Goal: Task Accomplishment & Management: Use online tool/utility

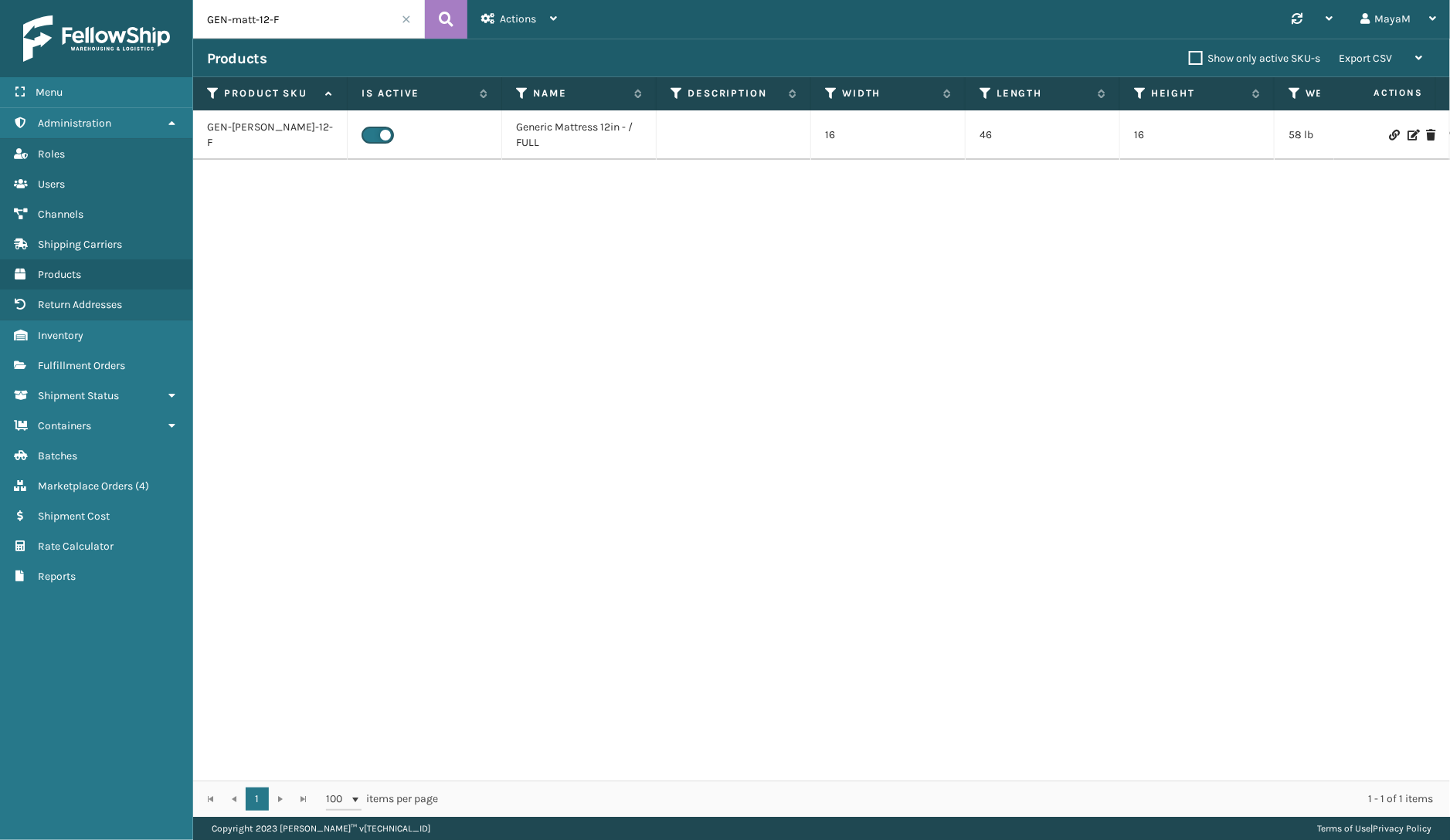
drag, startPoint x: 262, startPoint y: 16, endPoint x: 330, endPoint y: 20, distance: 68.1
click at [330, 20] on input "GEN-matt-12-F" at bounding box center [309, 19] width 232 height 38
type input "GEN-matt-8"
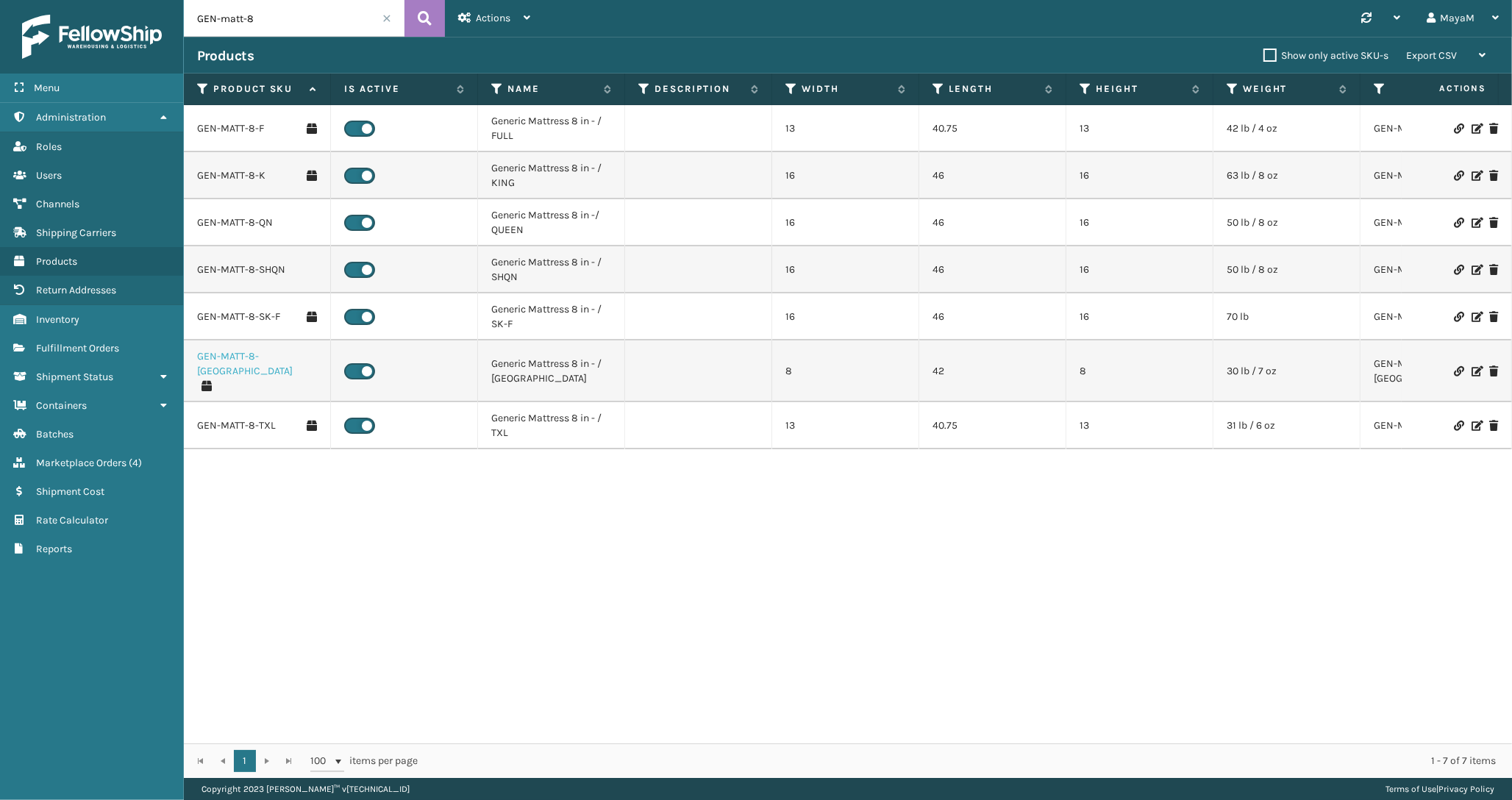
click at [244, 358] on link "GEN-MATT-8-[GEOGRAPHIC_DATA]" at bounding box center [257, 364] width 120 height 30
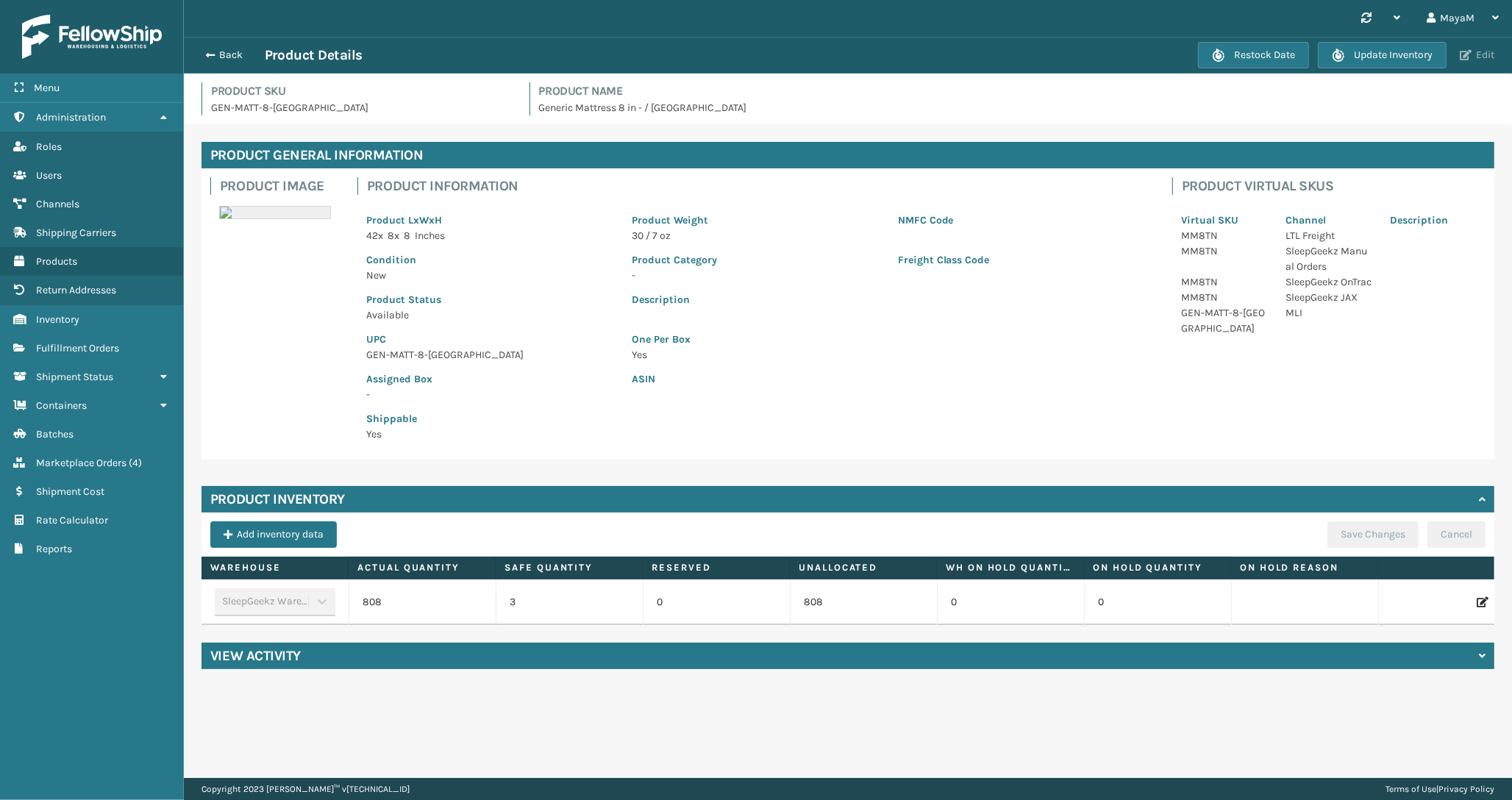
click at [1380, 55] on button "Edit" at bounding box center [1477, 55] width 43 height 13
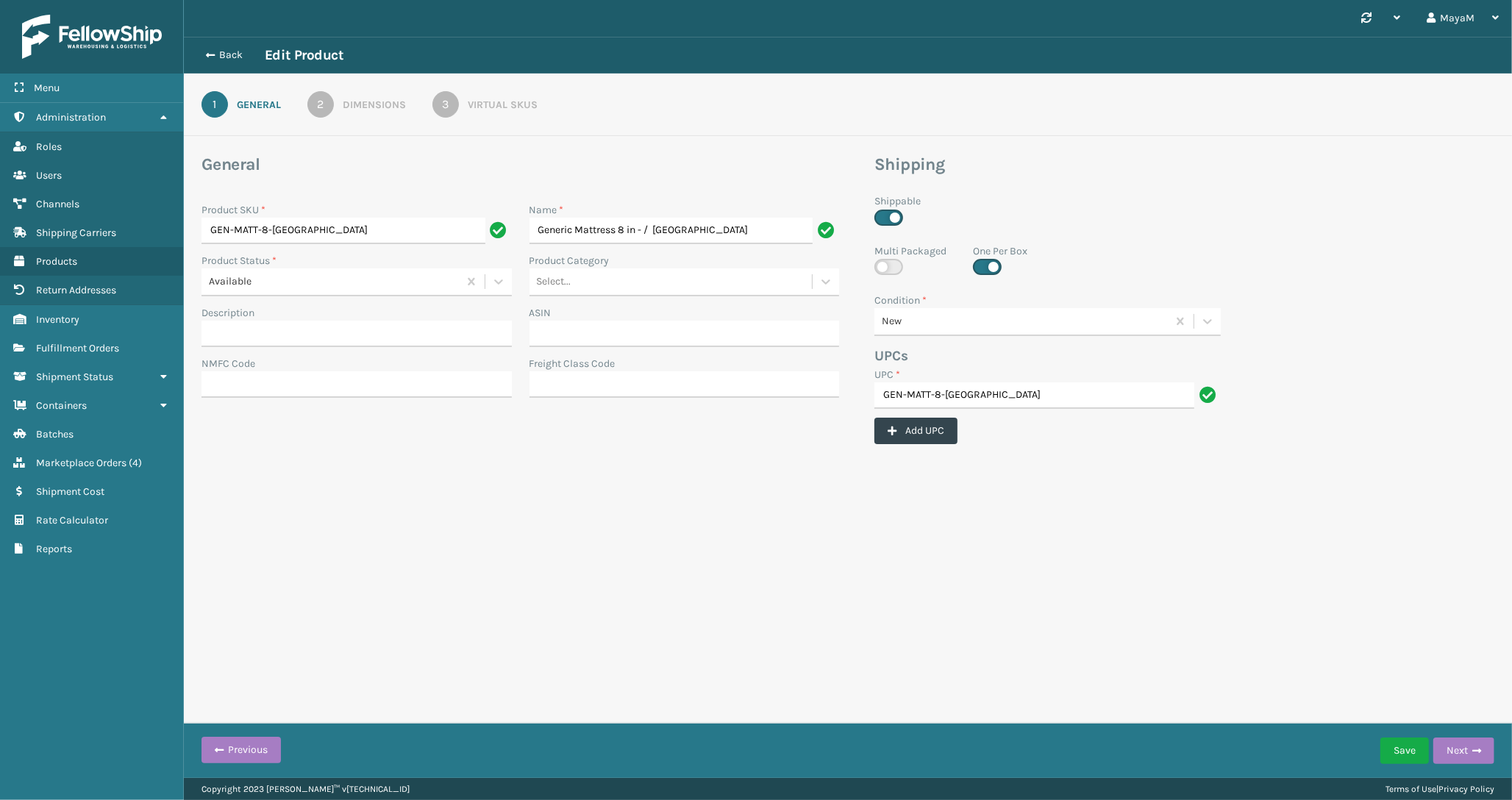
click at [471, 104] on div "Virtual SKUs" at bounding box center [503, 105] width 69 height 16
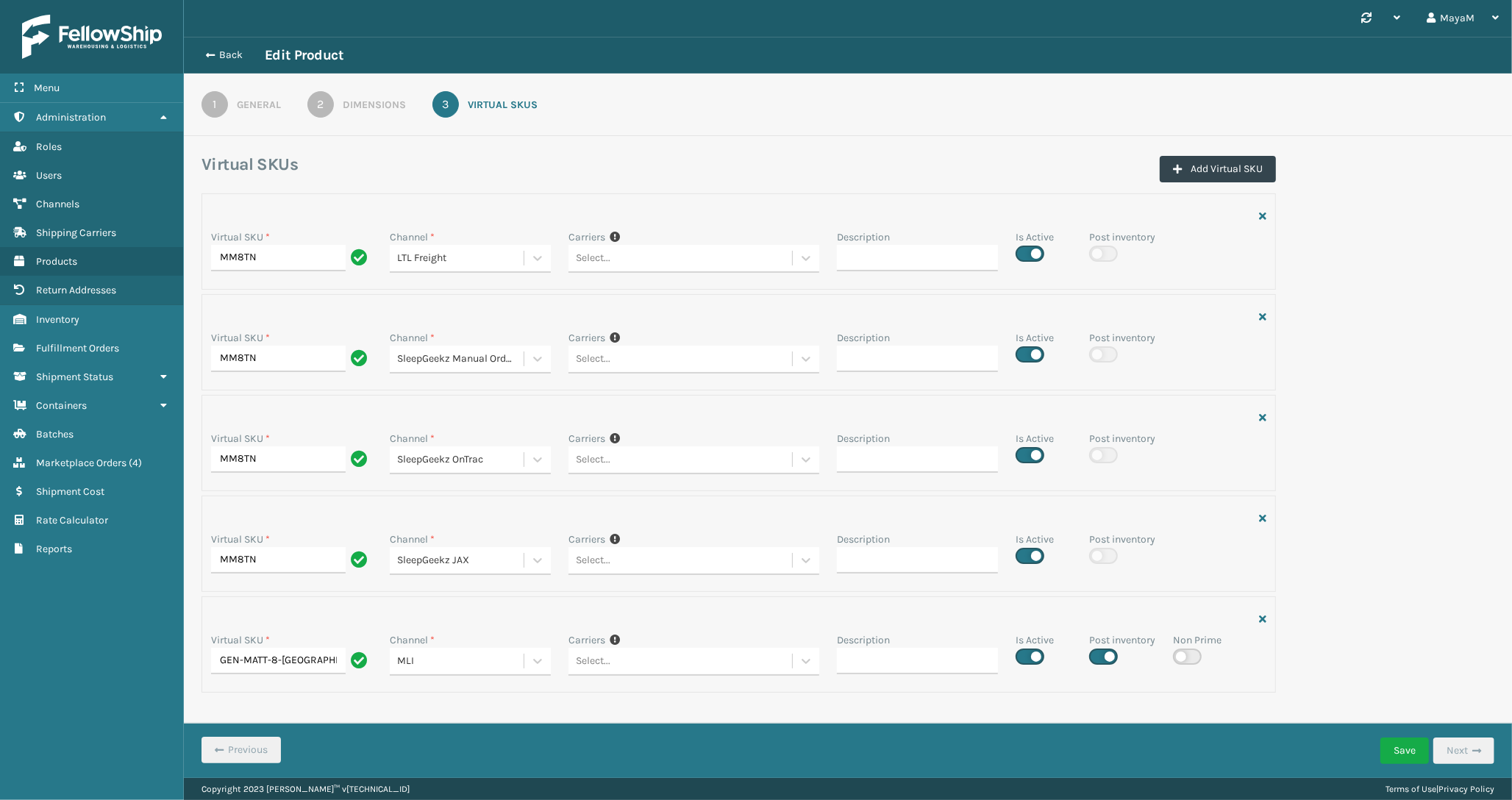
click at [1193, 174] on button "Add Virtual SKU" at bounding box center [1218, 169] width 116 height 26
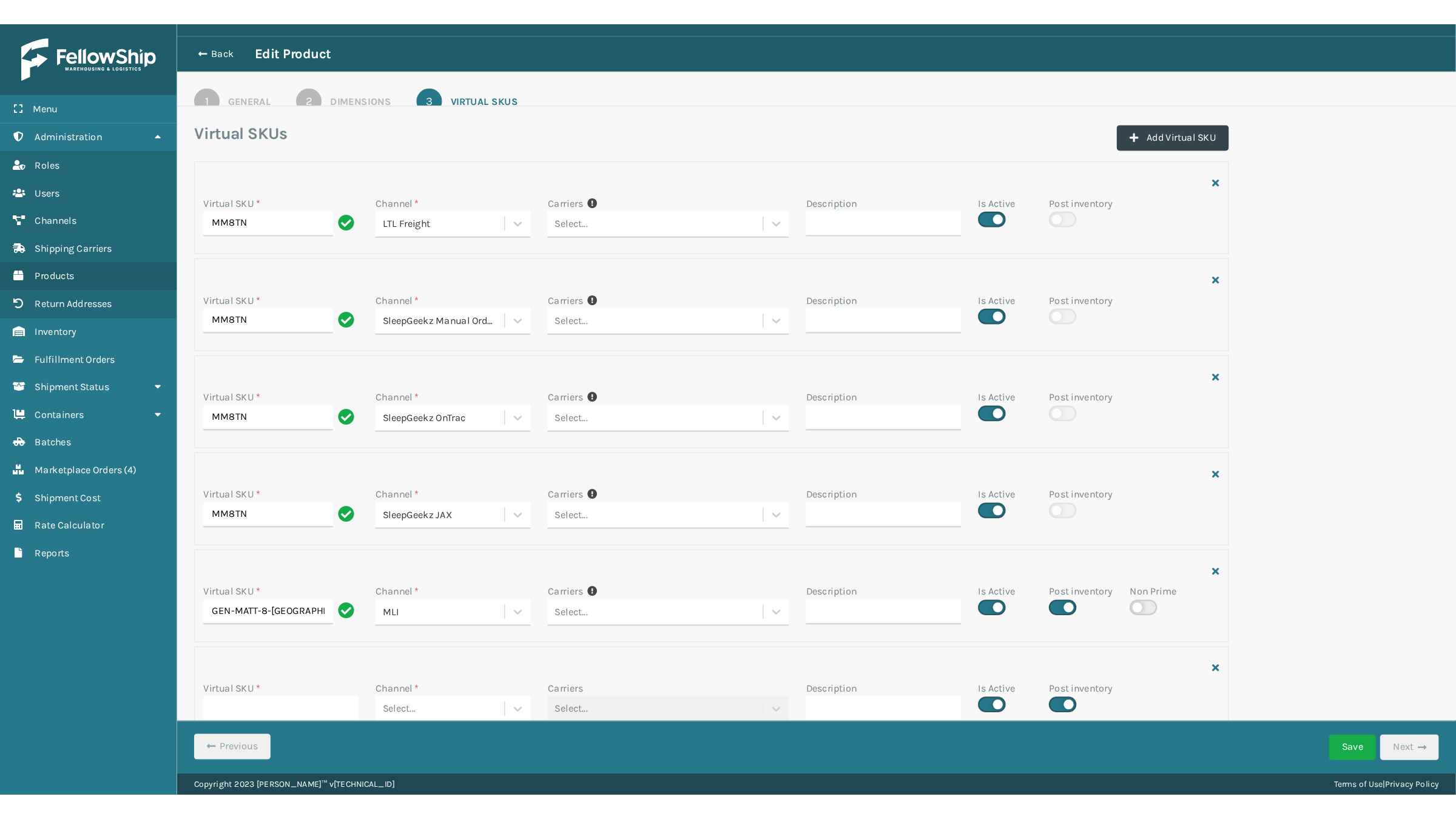
scroll to position [44, 0]
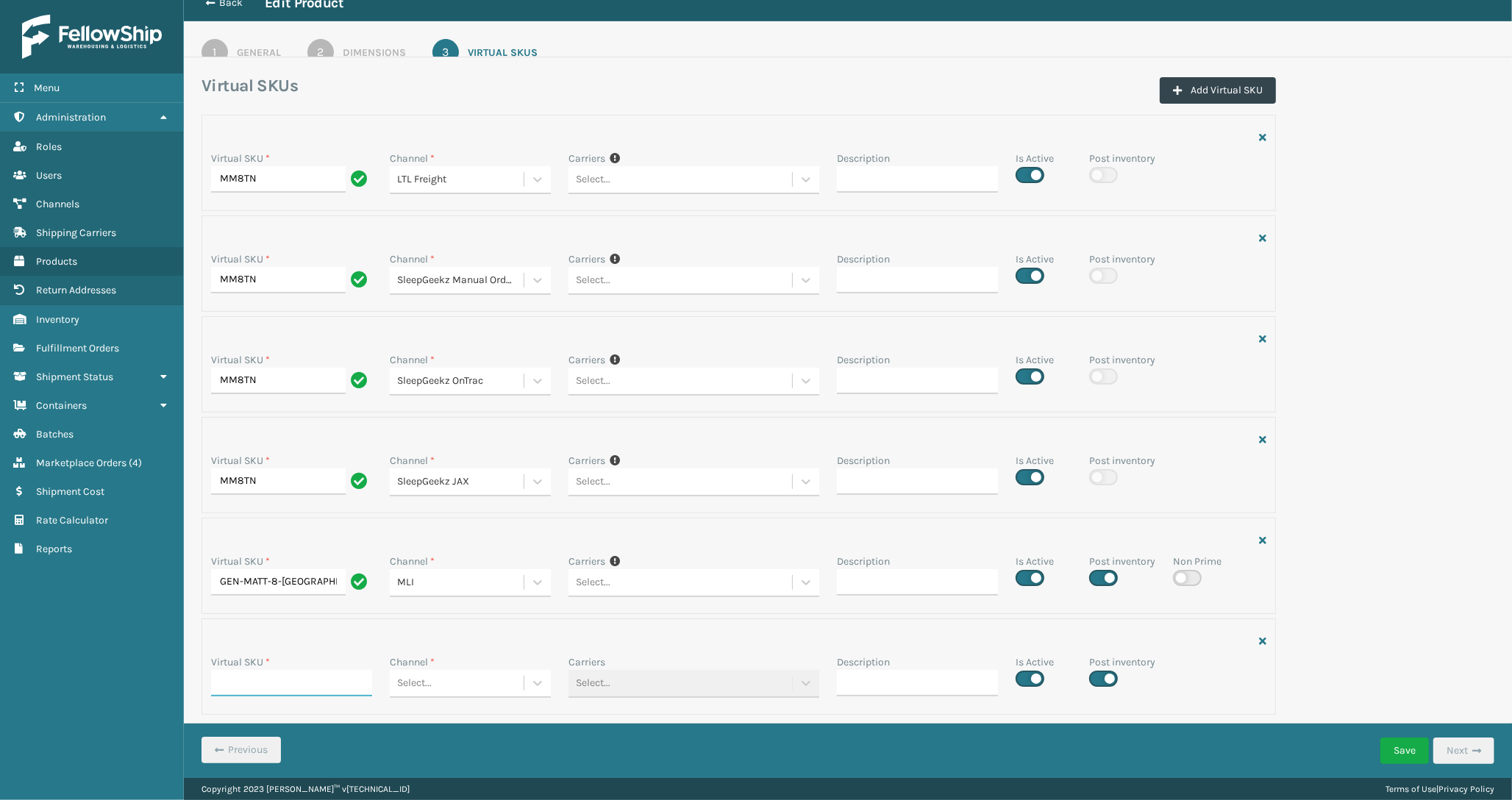
click at [290, 679] on input "Virtual SKU *" at bounding box center [291, 683] width 161 height 26
paste input "BCA8"
type input "BCA8TN"
click at [484, 685] on div "Select..." at bounding box center [457, 684] width 134 height 24
click at [482, 684] on div "Select..." at bounding box center [457, 684] width 134 height 24
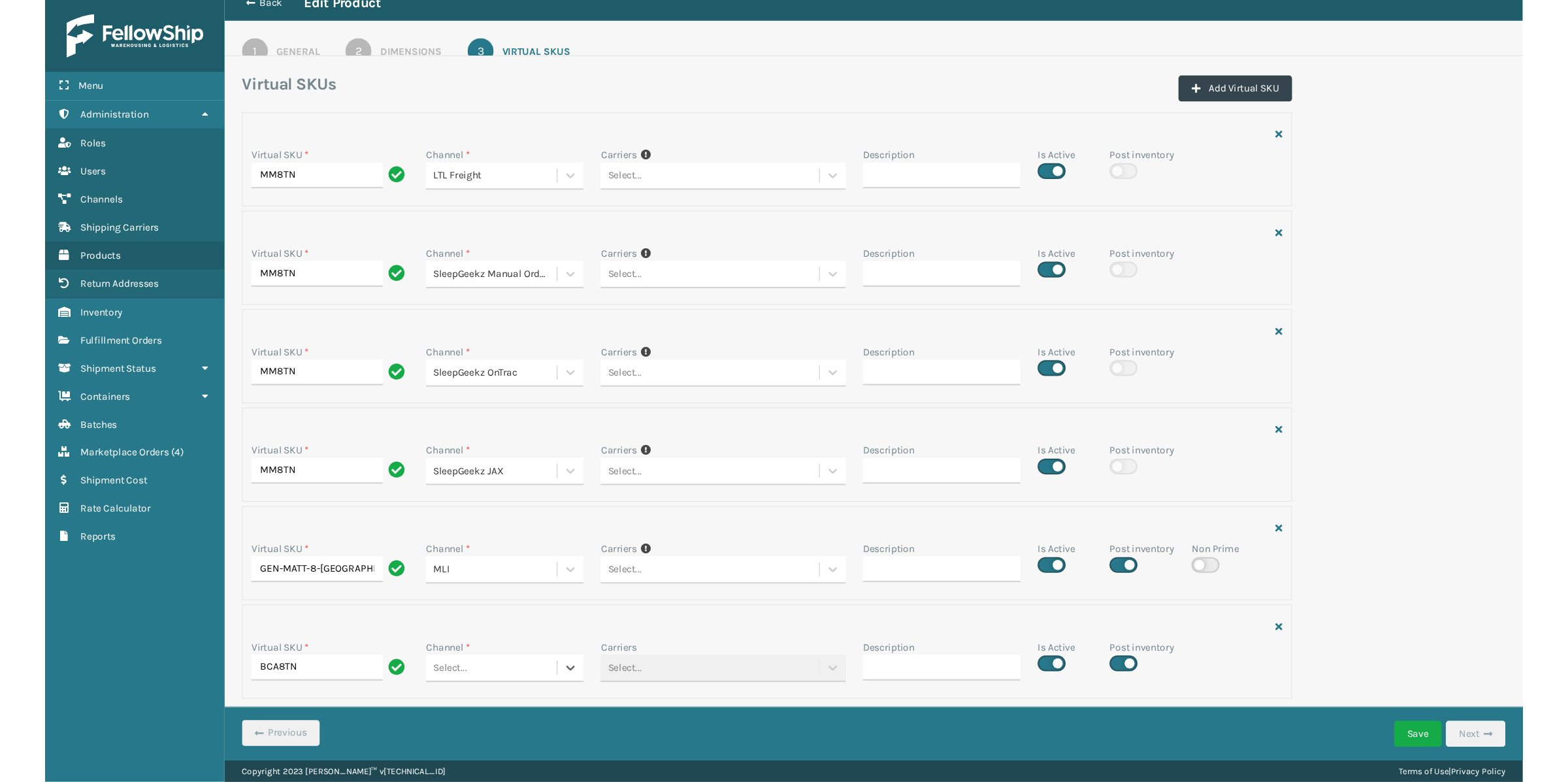
scroll to position [0, 0]
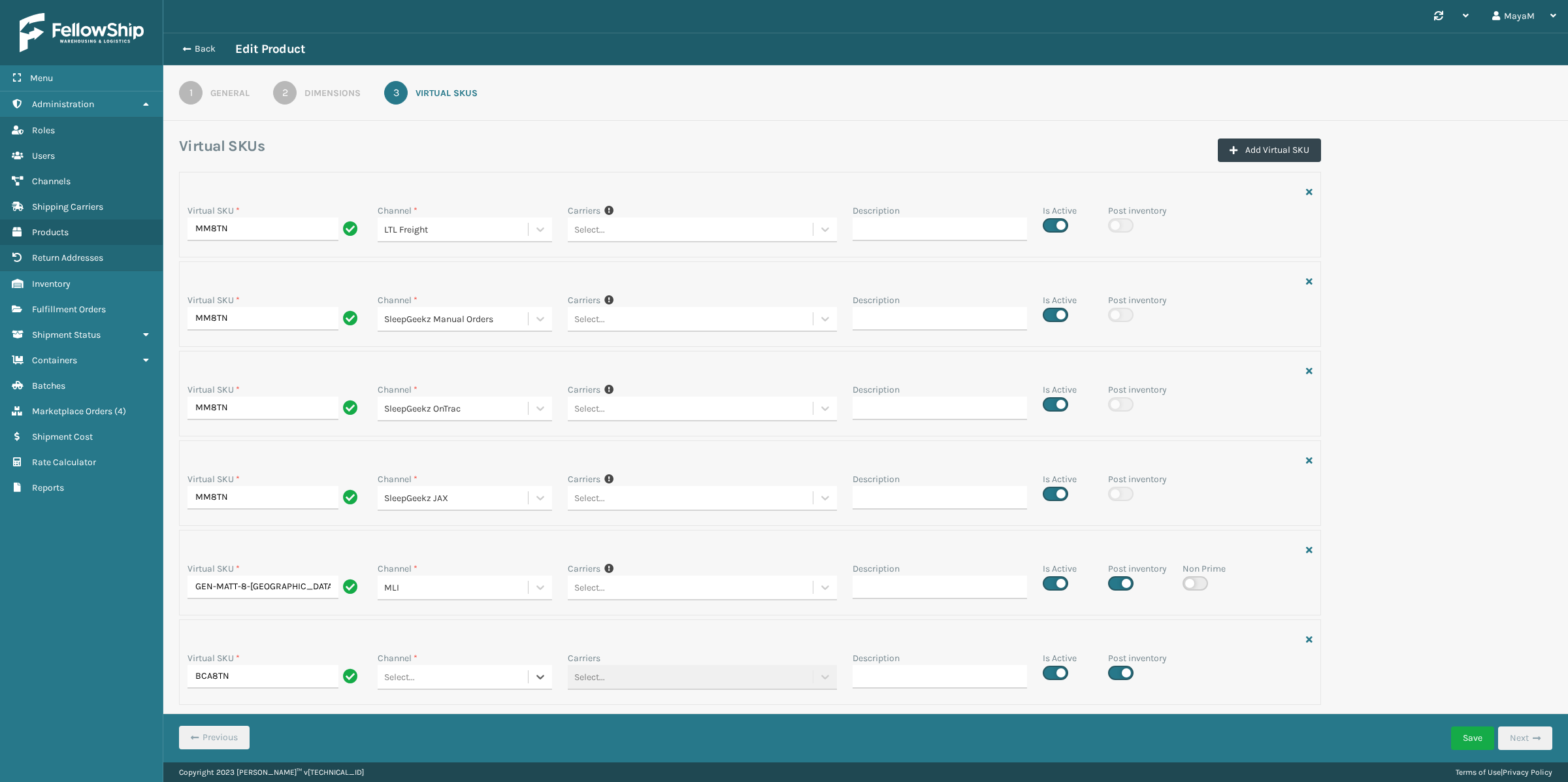
click at [431, 672] on div "Select..." at bounding box center [452, 677] width 150 height 22
click at [407, 710] on div "MLI" at bounding box center [465, 755] width 174 height 24
click at [1226, 710] on button "Save" at bounding box center [1473, 738] width 43 height 23
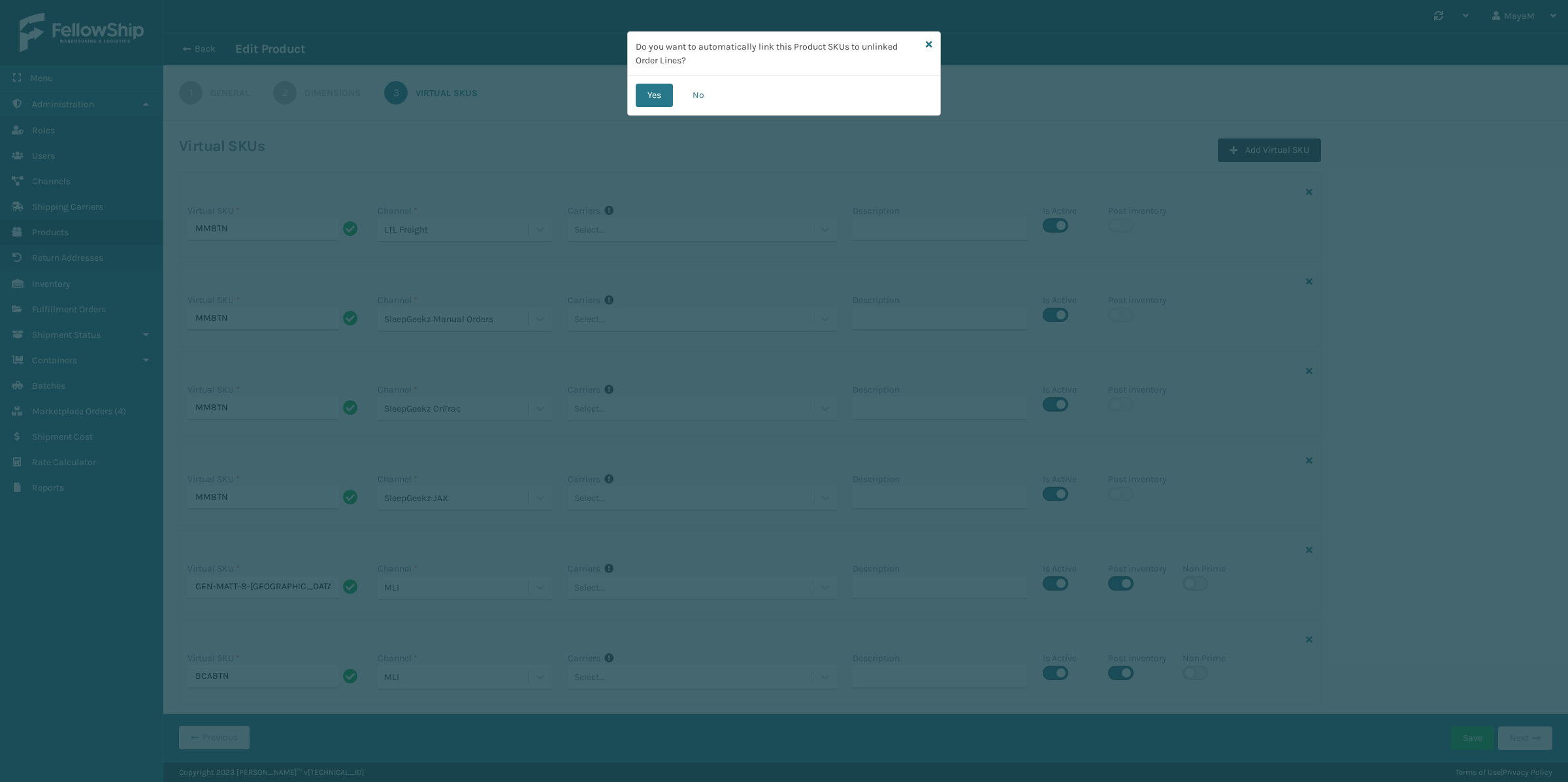
click at [928, 40] on icon at bounding box center [929, 45] width 6 height 9
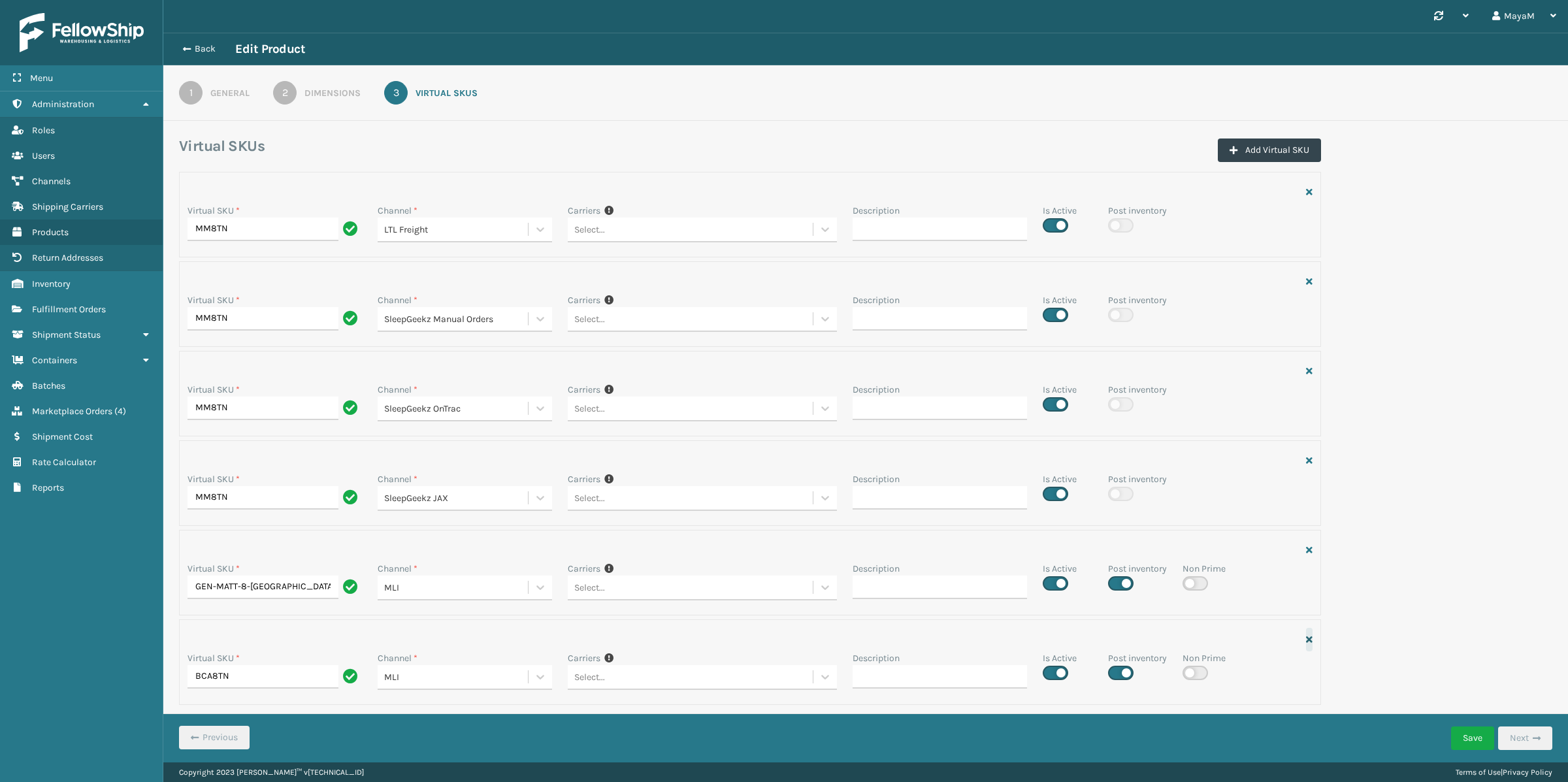
click at [1226, 639] on icon "button" at bounding box center [1309, 639] width 6 height 9
